Goal: Contribute content: Contribute content

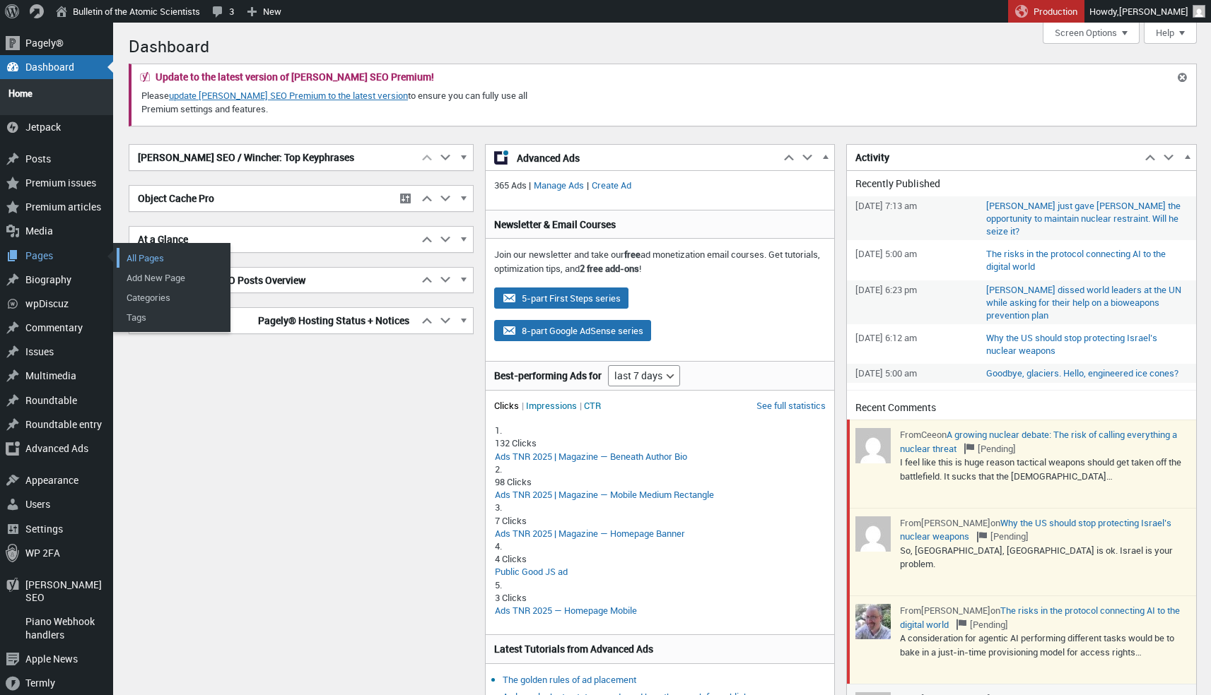
click at [131, 248] on link "All Pages" at bounding box center [173, 258] width 113 height 20
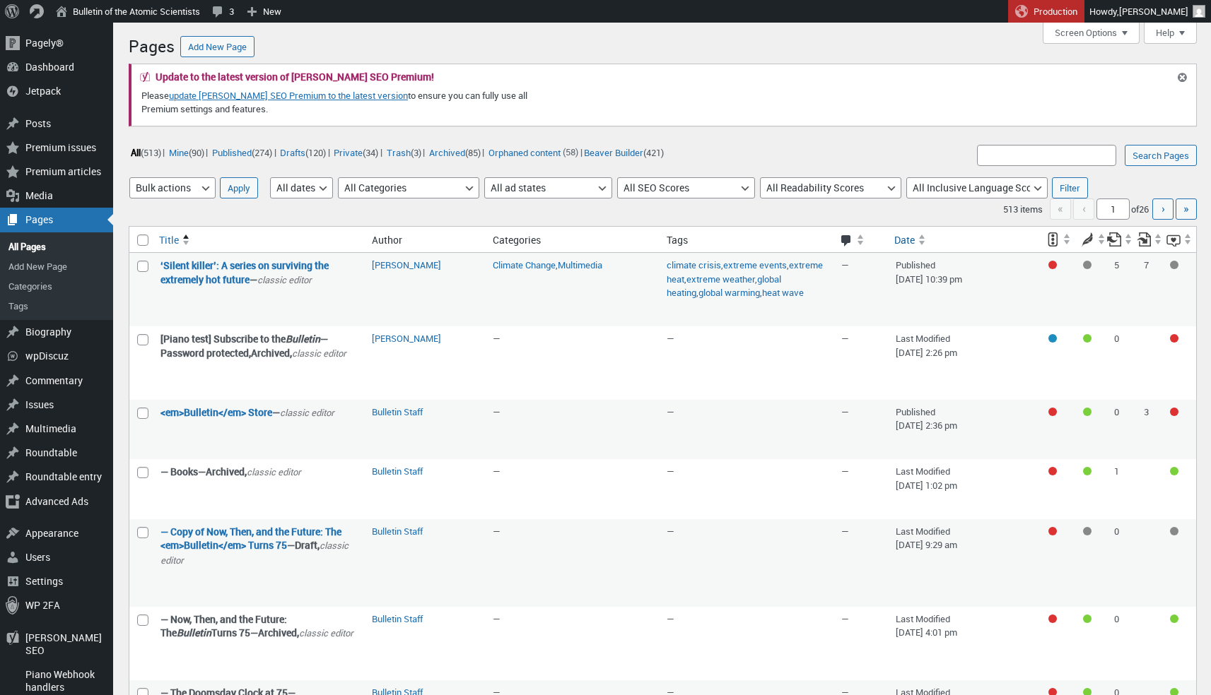
click at [919, 242] on span at bounding box center [922, 243] width 7 height 3
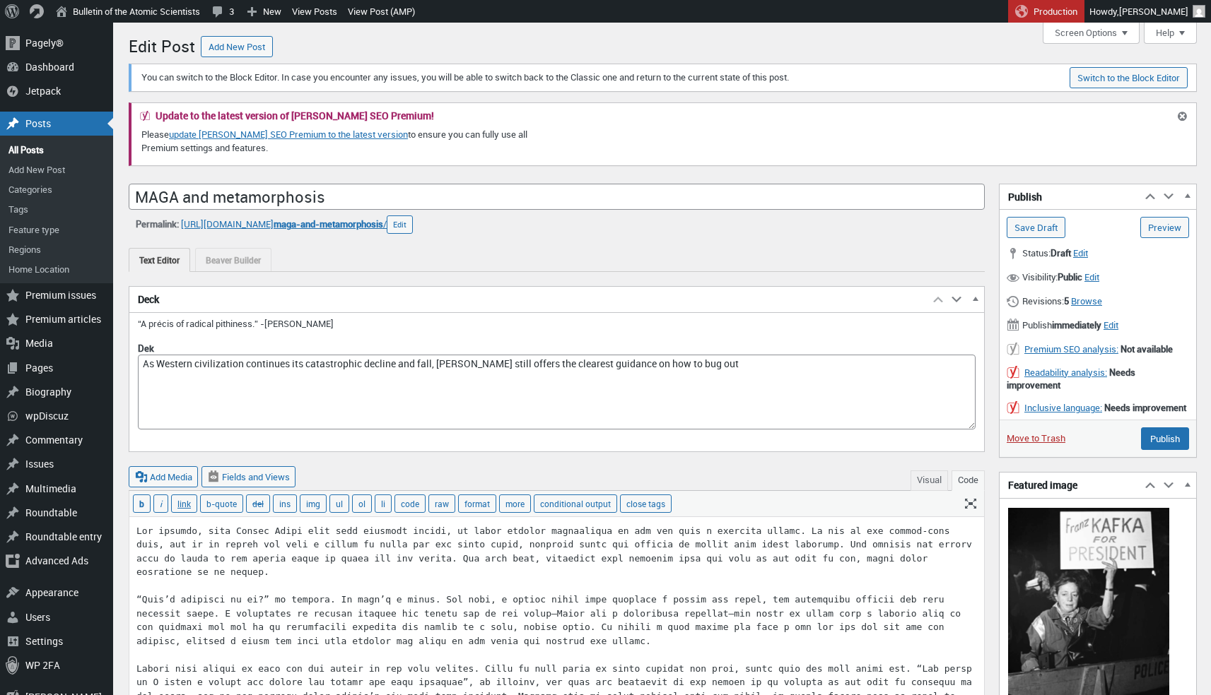
scroll to position [10, 0]
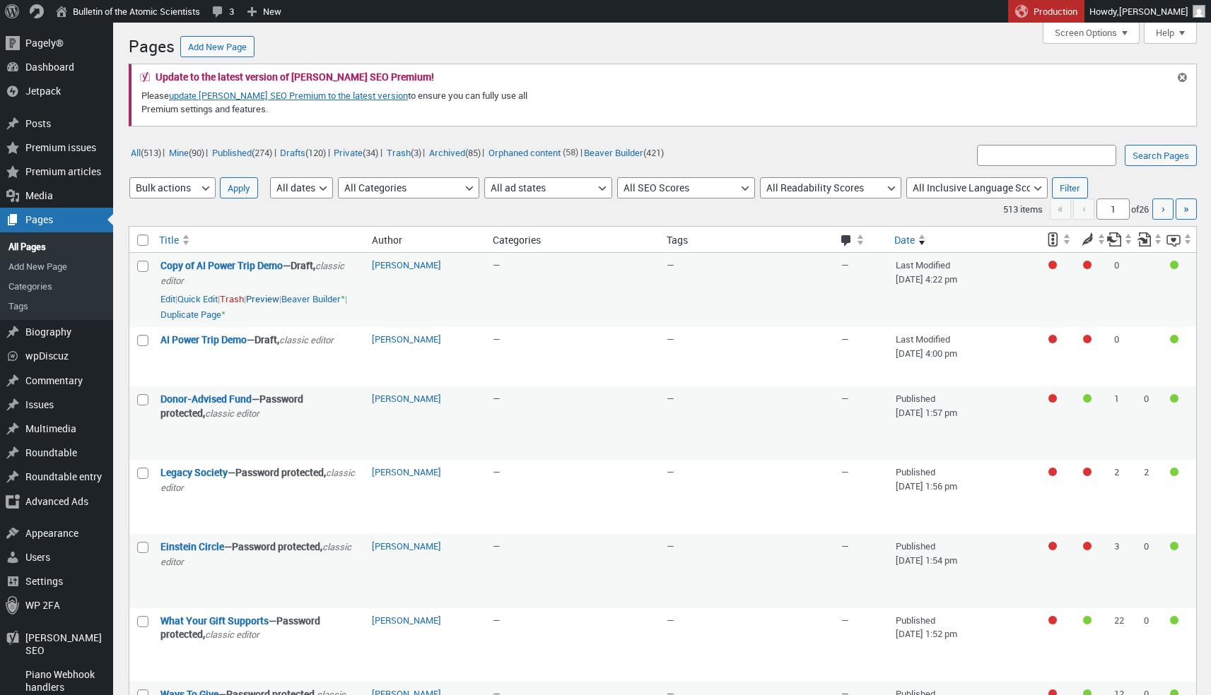
click at [279, 293] on link "Preview" at bounding box center [262, 300] width 33 height 14
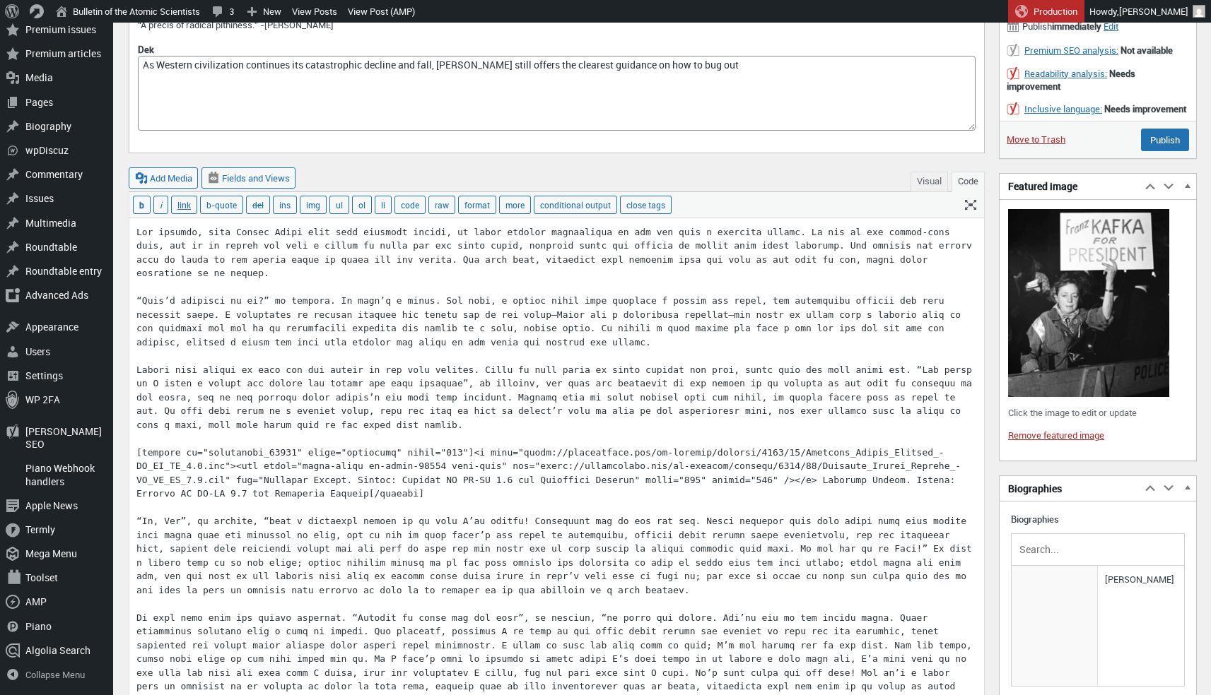
scroll to position [336, 0]
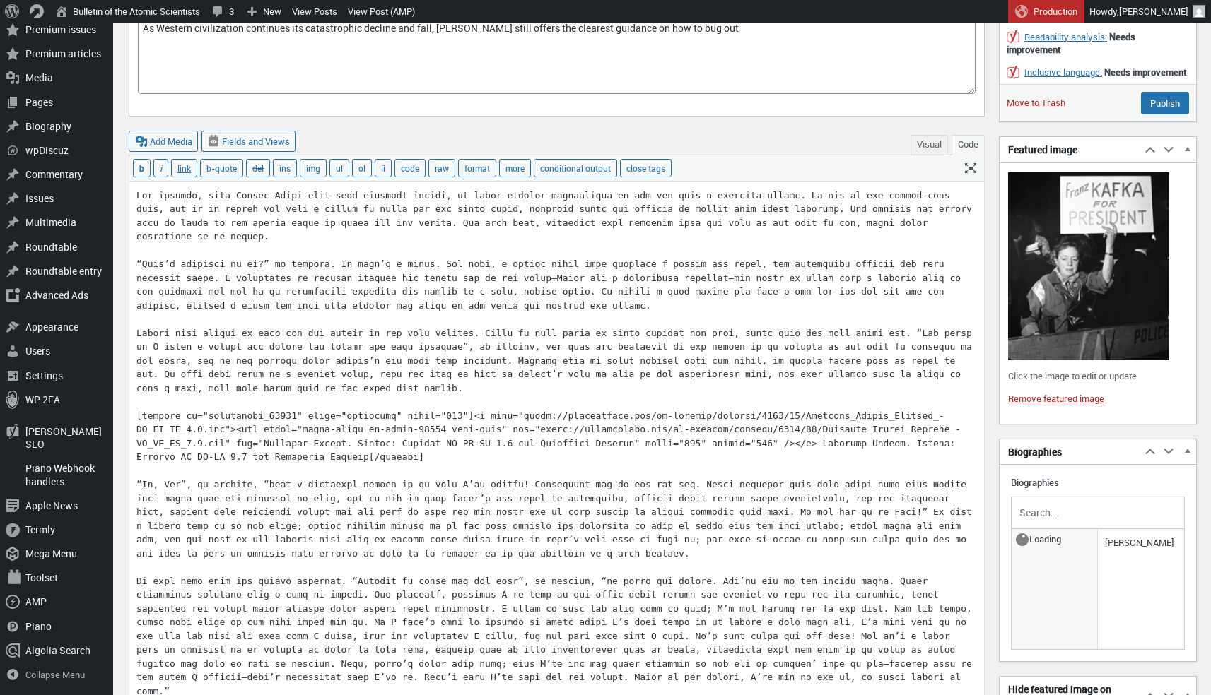
drag, startPoint x: 408, startPoint y: 263, endPoint x: 611, endPoint y: 218, distance: 207.6
click at [921, 141] on button "Visual" at bounding box center [928, 145] width 37 height 20
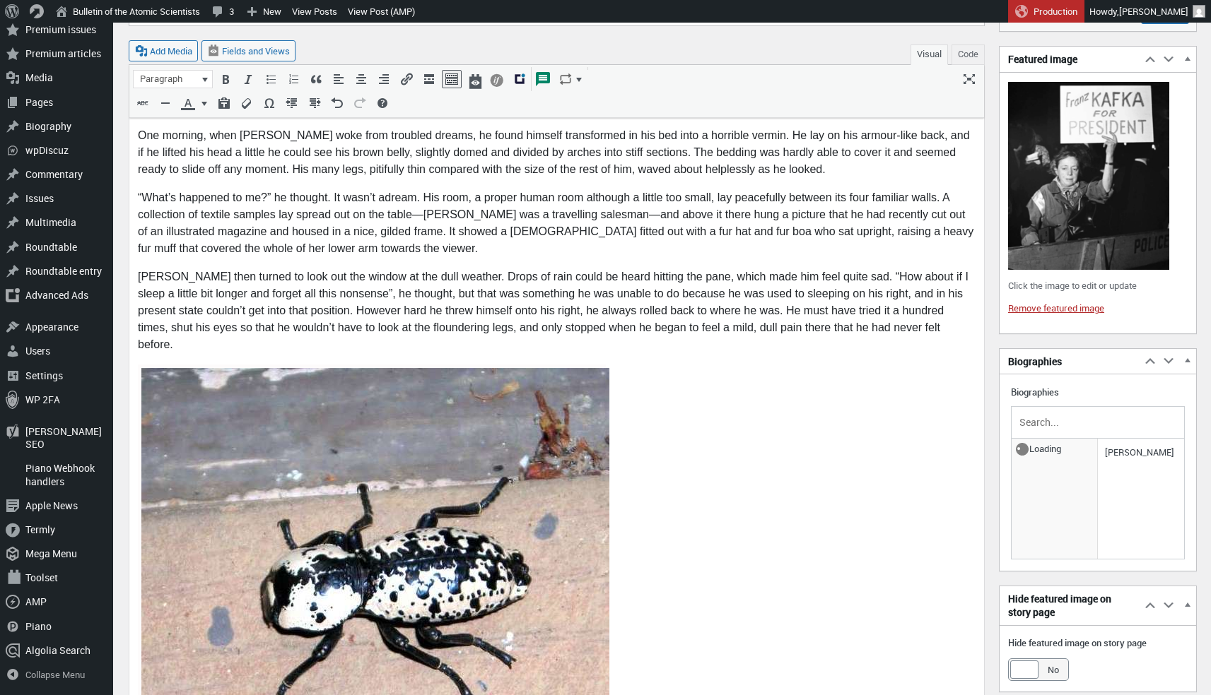
scroll to position [0, 0]
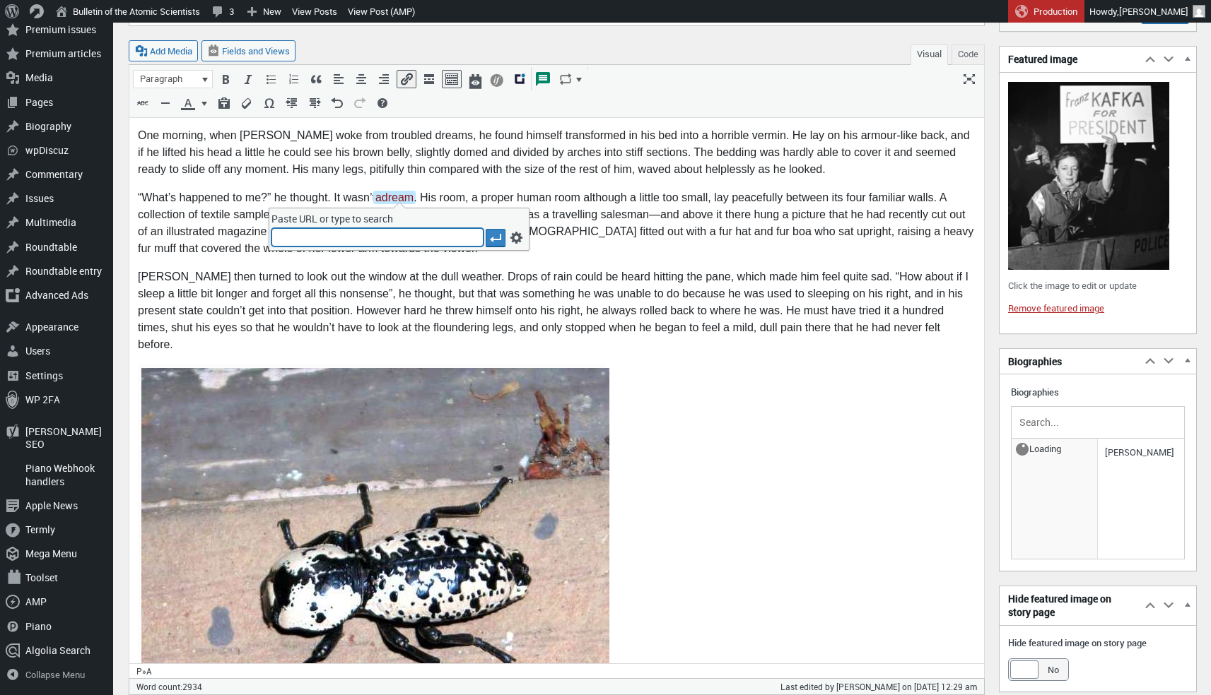
paste input "[URL][DOMAIN_NAME]"
click at [640, 255] on p "“What’s happened to me?” he thought. It wasn’t a drea m . His room, a proper hu…" at bounding box center [556, 223] width 837 height 68
click at [562, 211] on p "“What’s happened to me?” he thought. It wasn’t a drea m . His room, a proper hu…" at bounding box center [556, 223] width 837 height 68
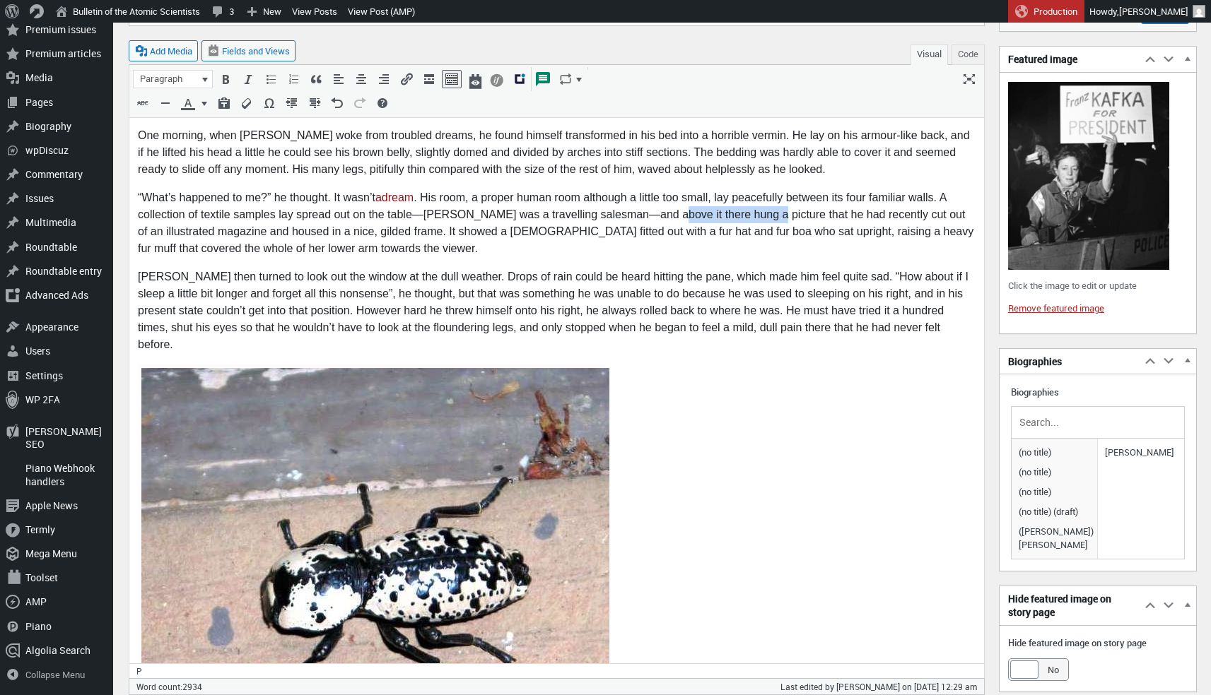
drag, startPoint x: 666, startPoint y: 216, endPoint x: 767, endPoint y: 210, distance: 100.5
click at [767, 210] on p "“What’s happened to me?” he thought. It wasn’t a drea m . His room, a proper hu…" at bounding box center [556, 223] width 837 height 68
drag, startPoint x: 818, startPoint y: 327, endPoint x: 909, endPoint y: 384, distance: 107.6
click at [847, 330] on p "[PERSON_NAME] then turned to look out the window at the dull weather. Drops of …" at bounding box center [556, 310] width 837 height 85
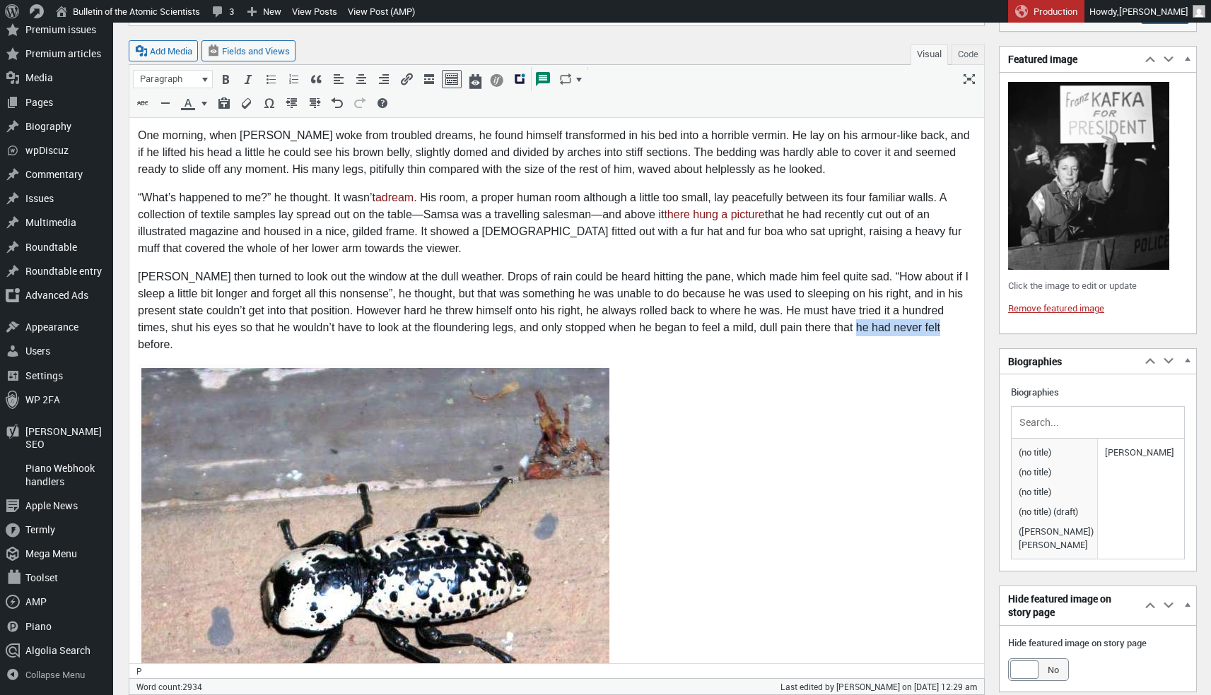
drag, startPoint x: 817, startPoint y: 324, endPoint x: 897, endPoint y: 325, distance: 80.6
click at [897, 325] on p "[PERSON_NAME] then turned to look out the window at the dull weather. Drops of …" at bounding box center [556, 310] width 837 height 85
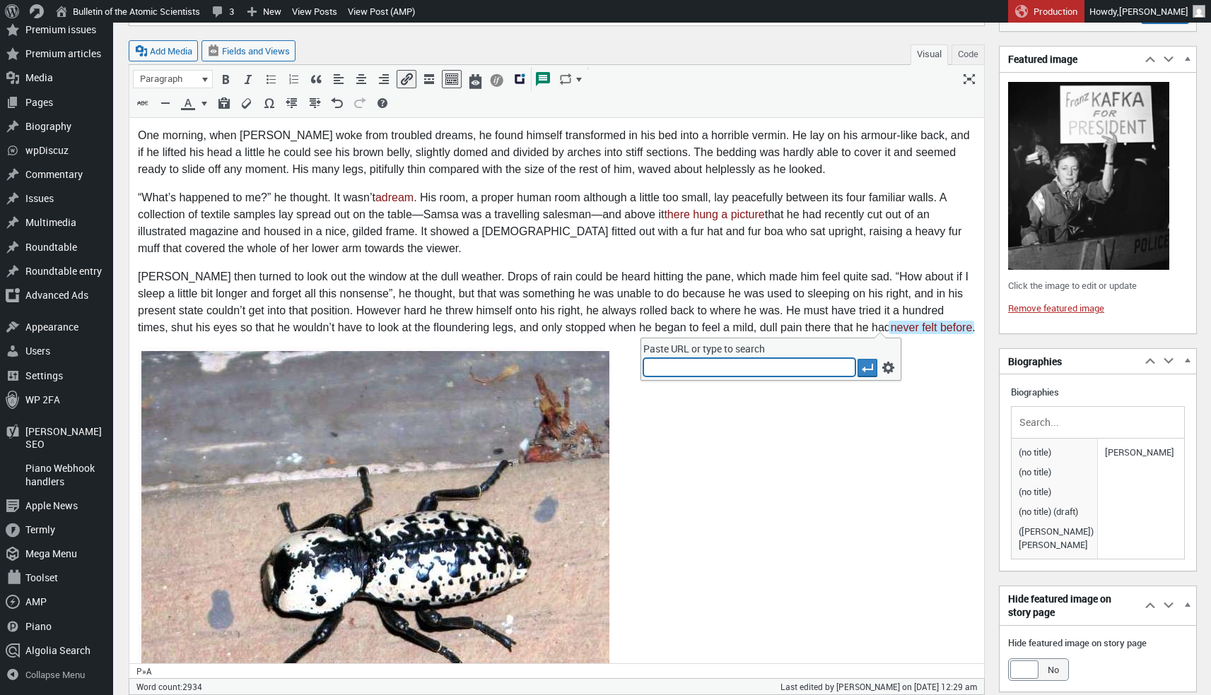
paste input "[URL][DOMAIN_NAME]"
type input "[URL][DOMAIN_NAME]"
click at [425, 284] on p "[PERSON_NAME] then turned to look out the window at the dull weather. Drops of …" at bounding box center [556, 302] width 837 height 68
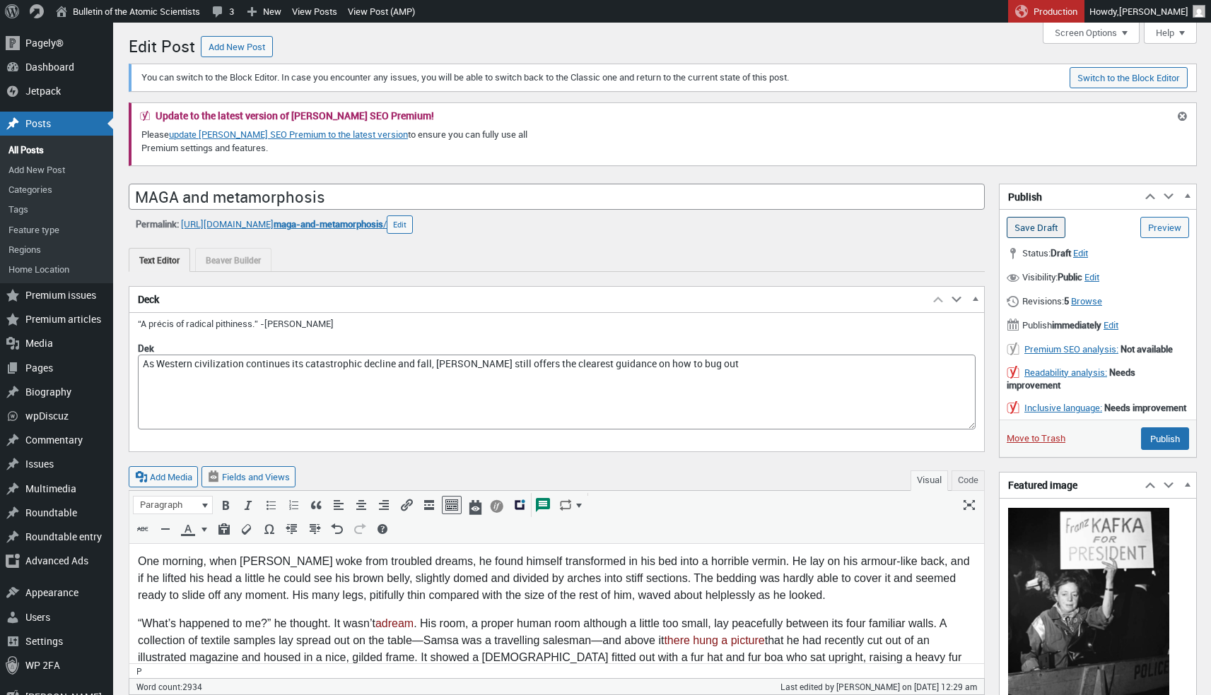
click at [1041, 227] on input "Save Draft" at bounding box center [1035, 227] width 59 height 21
